Goal: Information Seeking & Learning: Learn about a topic

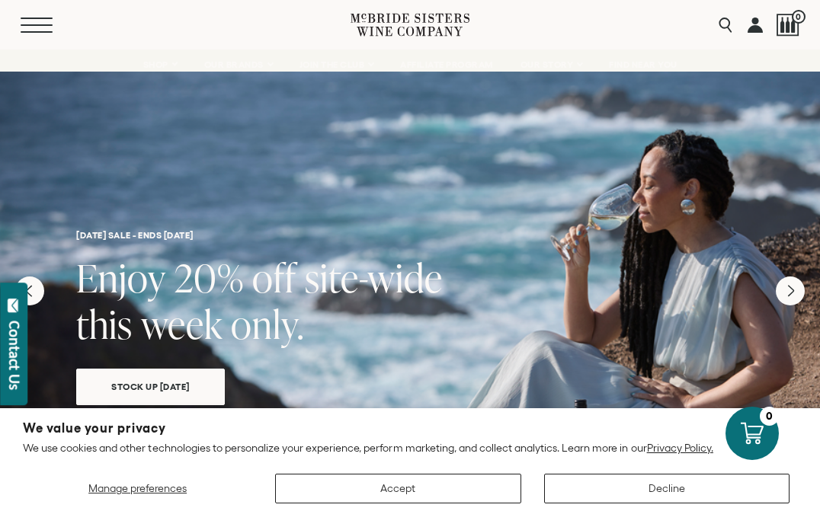
click at [31, 21] on button "Menu" at bounding box center [48, 25] width 55 height 15
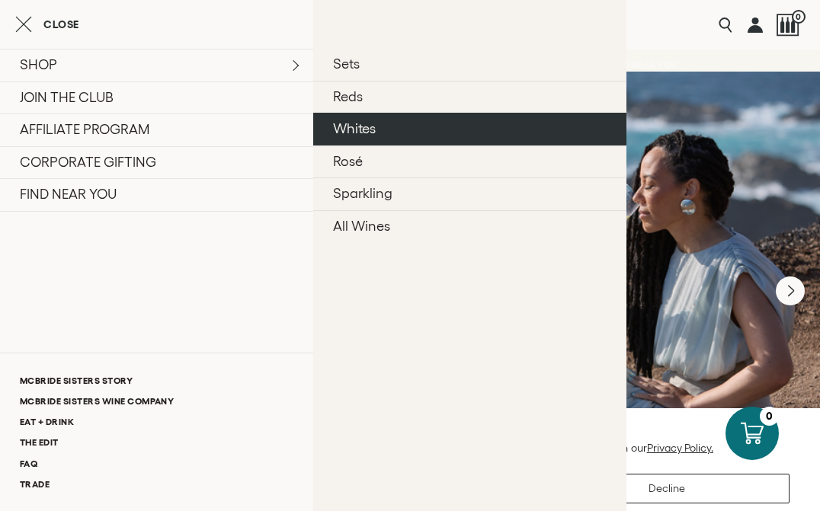
click at [350, 126] on link "Whites" at bounding box center [469, 129] width 313 height 33
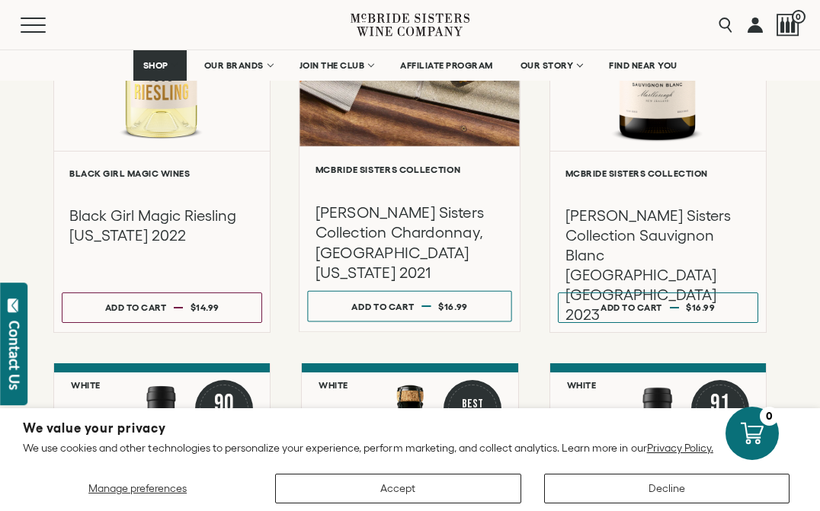
scroll to position [1037, 0]
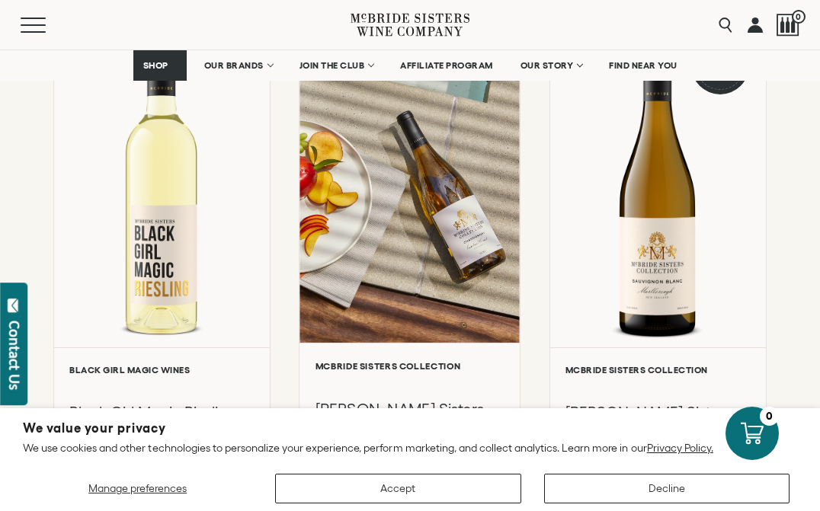
scroll to position [769, 0]
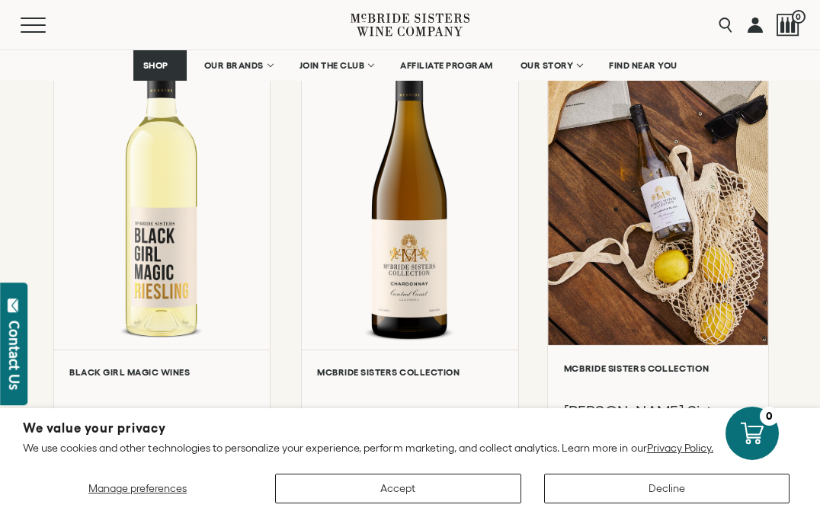
click at [676, 202] on div at bounding box center [658, 182] width 220 height 325
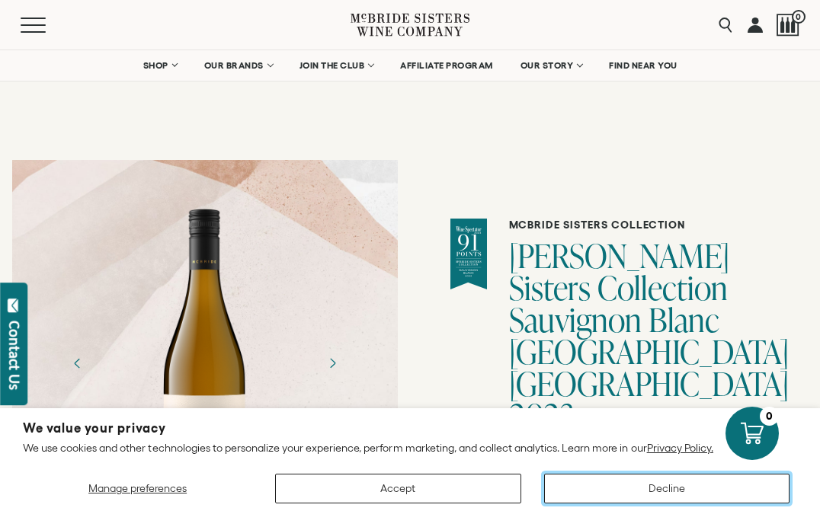
click at [623, 490] on button "Decline" at bounding box center [666, 489] width 245 height 30
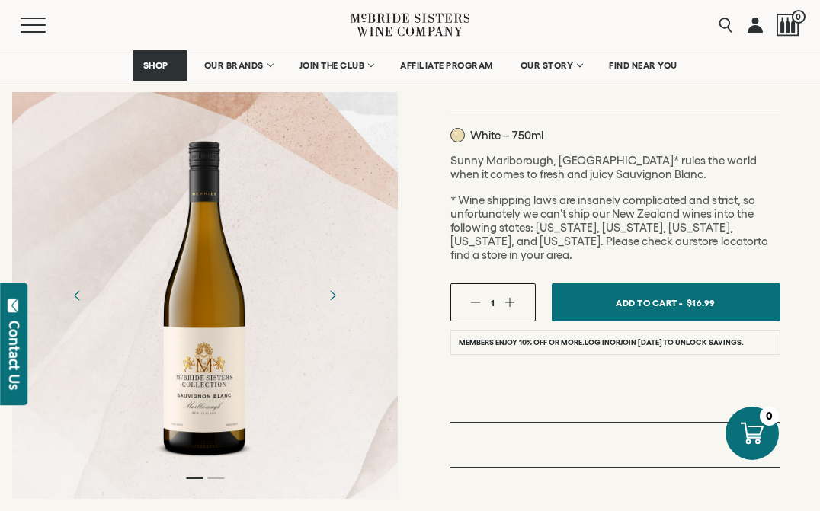
scroll to position [414, 0]
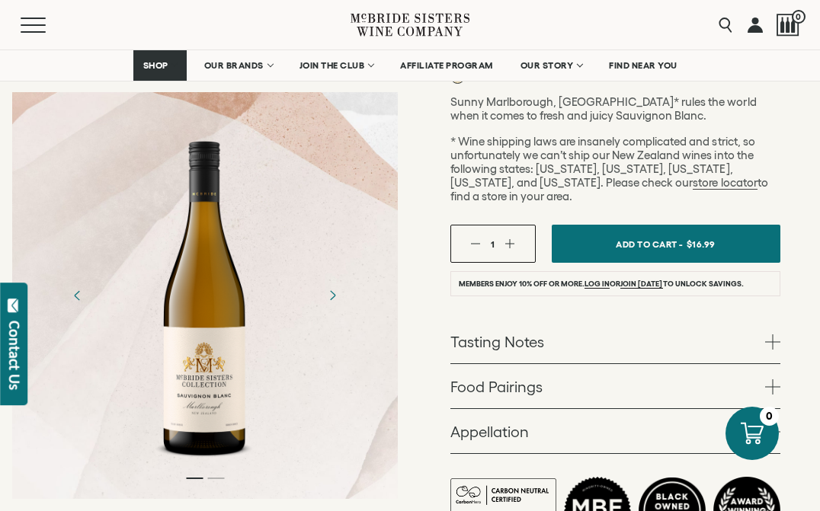
click at [525, 321] on link "Tasting Notes" at bounding box center [615, 341] width 330 height 44
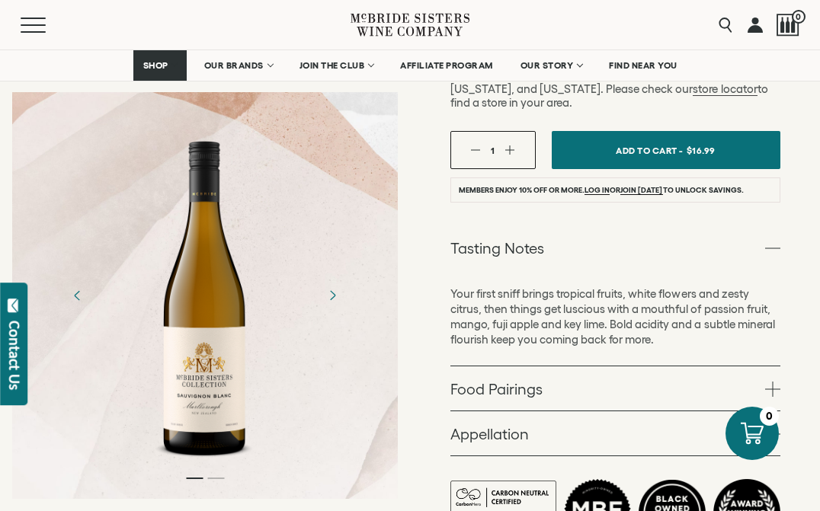
scroll to position [512, 0]
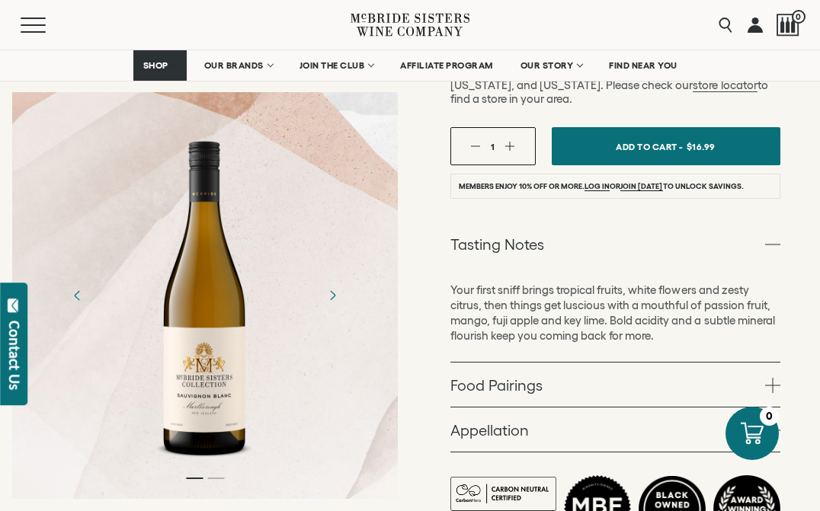
click at [565, 372] on link "Food Pairings" at bounding box center [615, 385] width 330 height 44
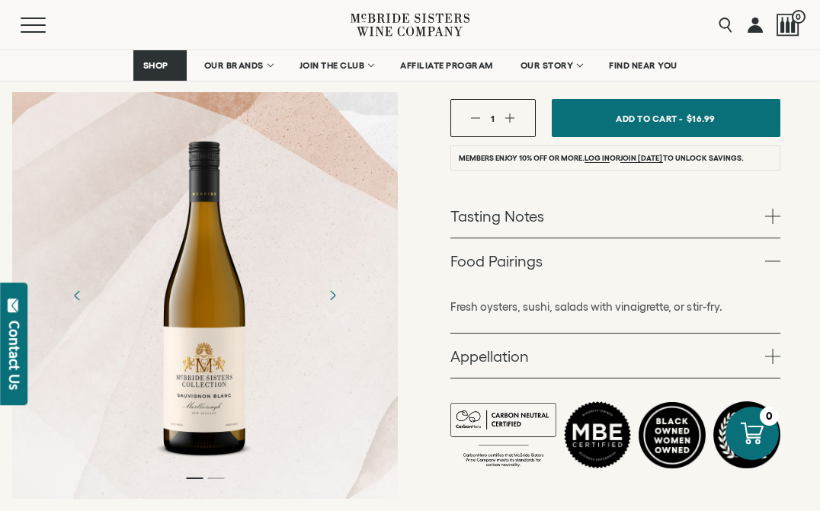
scroll to position [543, 0]
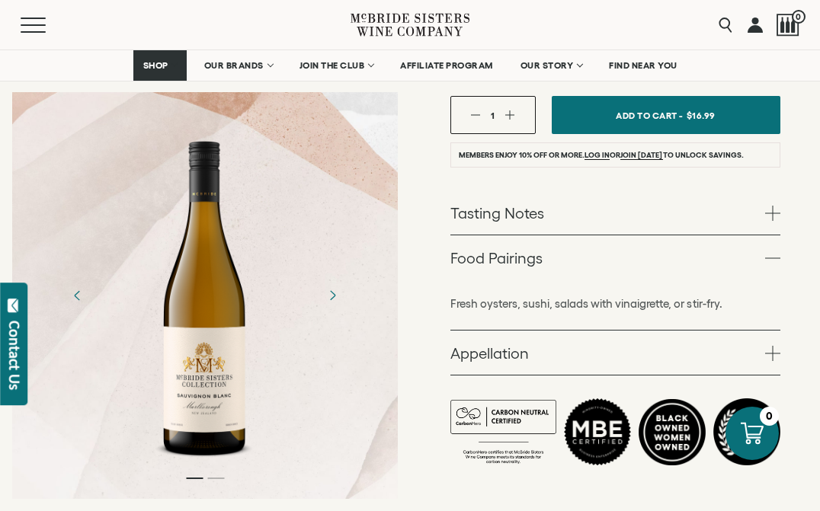
click at [569, 331] on link "Appellation" at bounding box center [615, 353] width 330 height 44
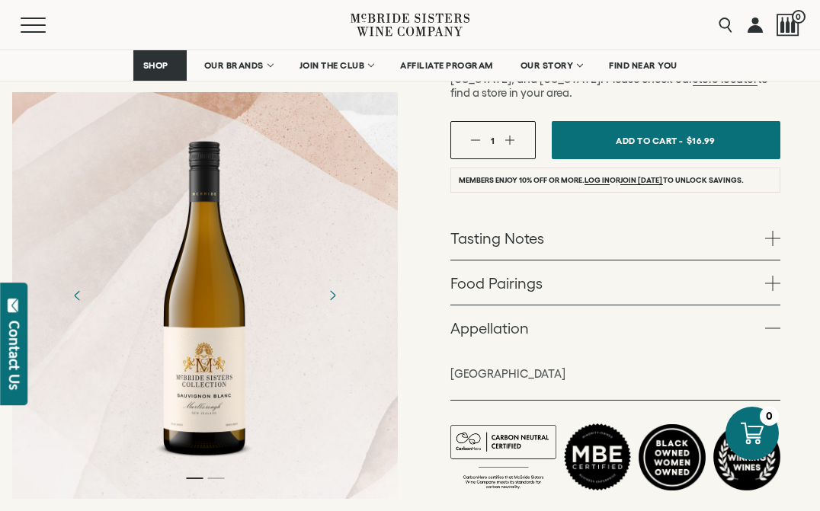
scroll to position [517, 0]
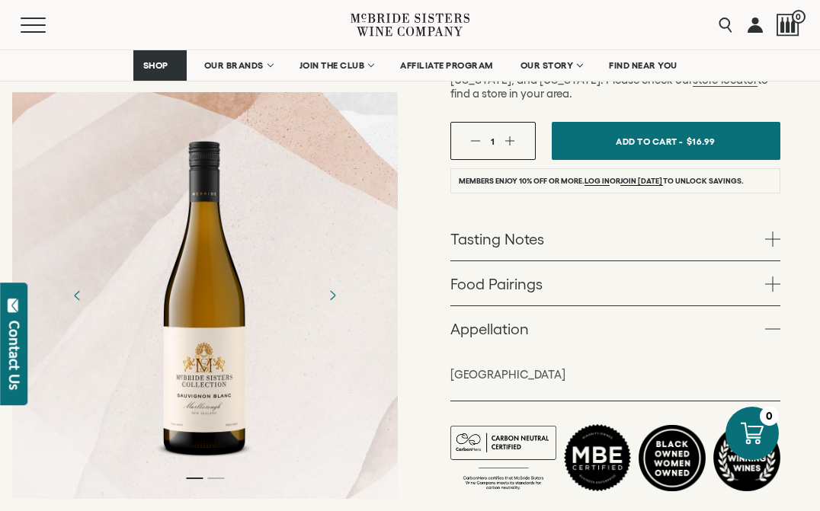
click at [494, 216] on link "Tasting Notes" at bounding box center [615, 238] width 330 height 44
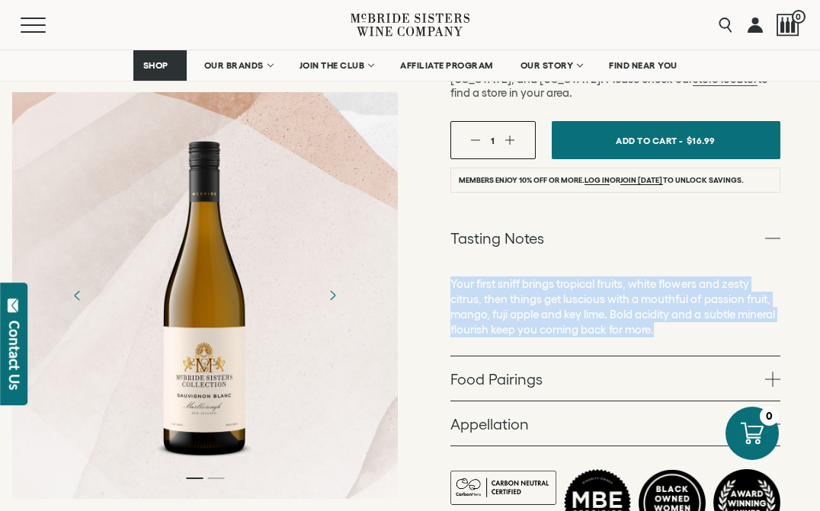
drag, startPoint x: 701, startPoint y: 296, endPoint x: 450, endPoint y: 254, distance: 254.2
click at [450, 277] on p "Your first sniff brings tropical fruits, white flowers and zesty citrus, then t…" at bounding box center [615, 307] width 330 height 61
copy p "Your first sniff brings tropical fruits, white flowers and zesty citrus, then t…"
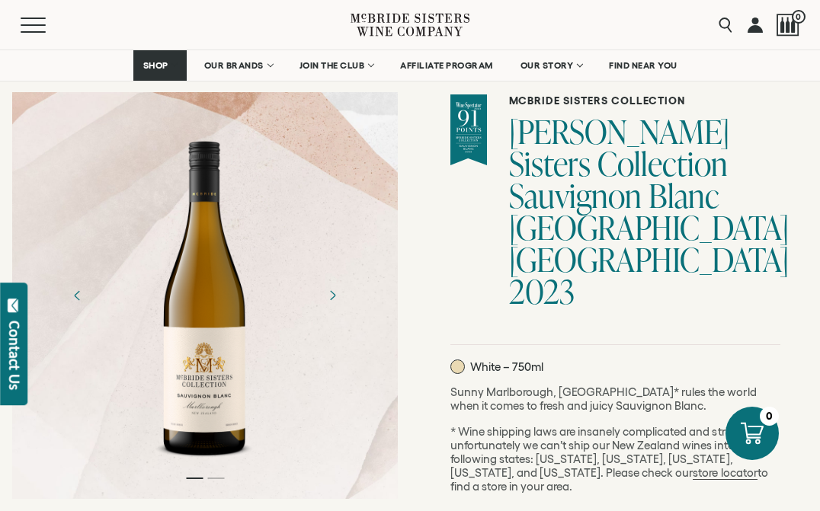
scroll to position [125, 0]
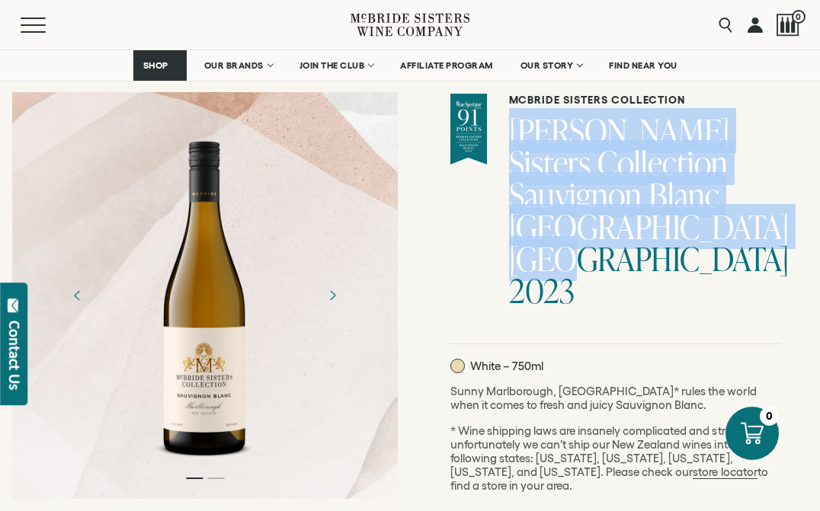
drag, startPoint x: 534, startPoint y: 130, endPoint x: 718, endPoint y: 258, distance: 223.8
click at [718, 258] on h1 "[PERSON_NAME] Sisters Collection Sauvignon Blanc [GEOGRAPHIC_DATA] [GEOGRAPHIC_…" at bounding box center [644, 211] width 271 height 192
copy h1 "[PERSON_NAME] Sisters Collection Sauvignon Blanc [GEOGRAPHIC_DATA] [GEOGRAPHIC_…"
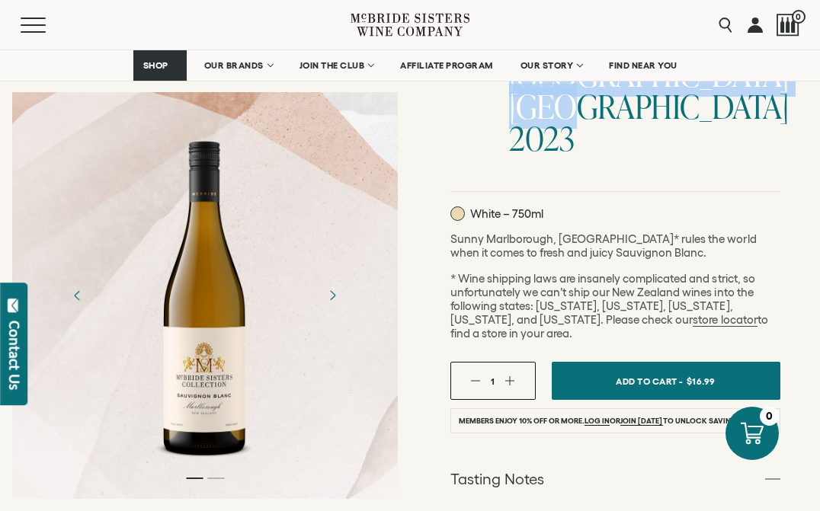
scroll to position [279, 0]
